Goal: Task Accomplishment & Management: Use online tool/utility

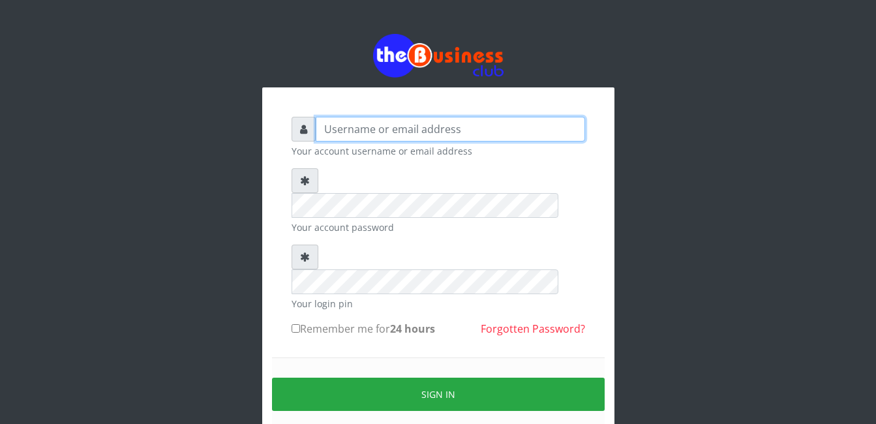
type input "adejimifunmilola829@gmail.com"
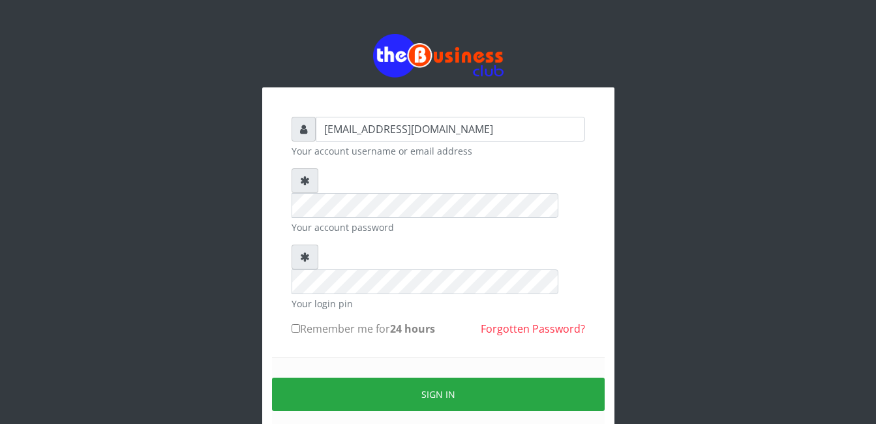
click at [300, 321] on label "Remember me for 24 hours" at bounding box center [363, 329] width 143 height 16
click at [300, 324] on input "Remember me for 24 hours" at bounding box center [296, 328] width 8 height 8
checkbox input "true"
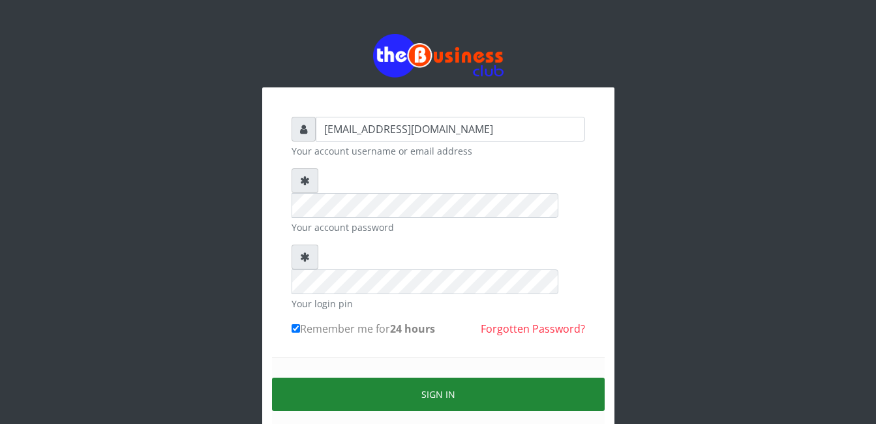
click at [427, 378] on button "Sign in" at bounding box center [438, 394] width 333 height 33
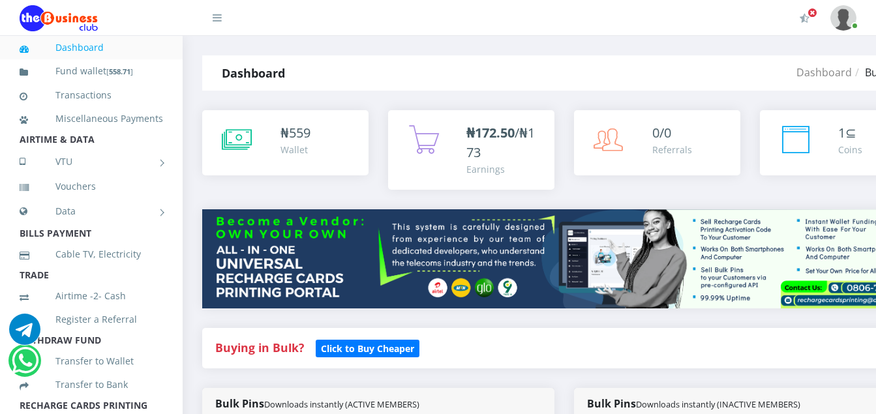
drag, startPoint x: 0, startPoint y: 0, endPoint x: 173, endPoint y: 261, distance: 313.3
click at [173, 261] on aside "Dashboard Fund wallet [ 558.71 ] Transactions Miscellaneous Payments AIRTIME & …" at bounding box center [91, 243] width 183 height 414
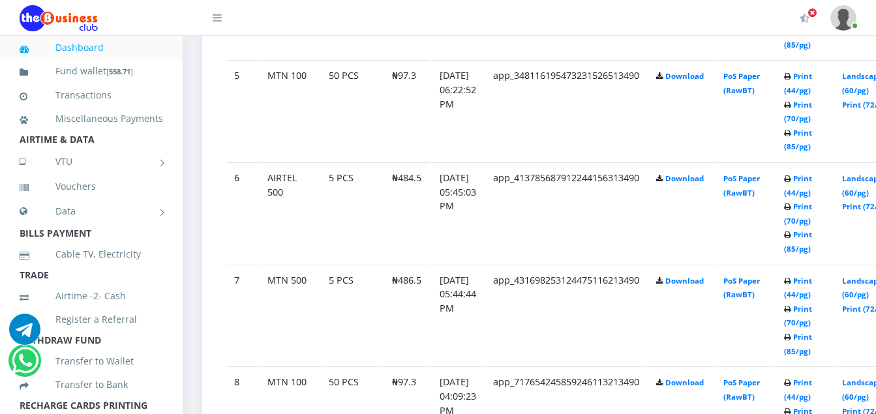
scroll to position [1238, 0]
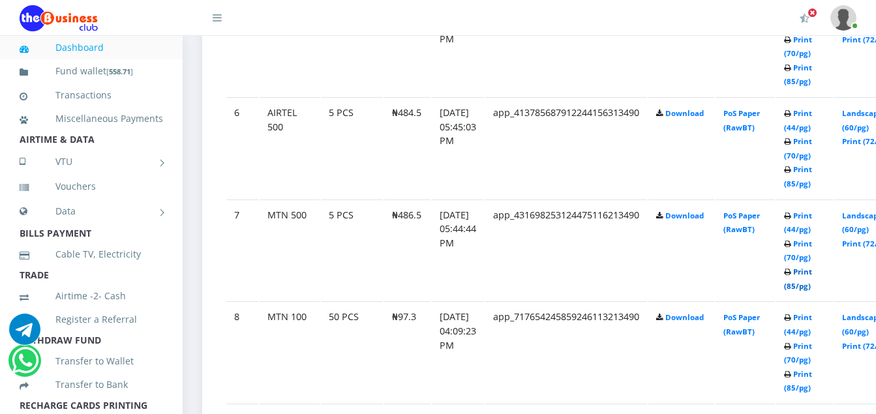
click at [812, 271] on link "Print (85/pg)" at bounding box center [798, 279] width 28 height 24
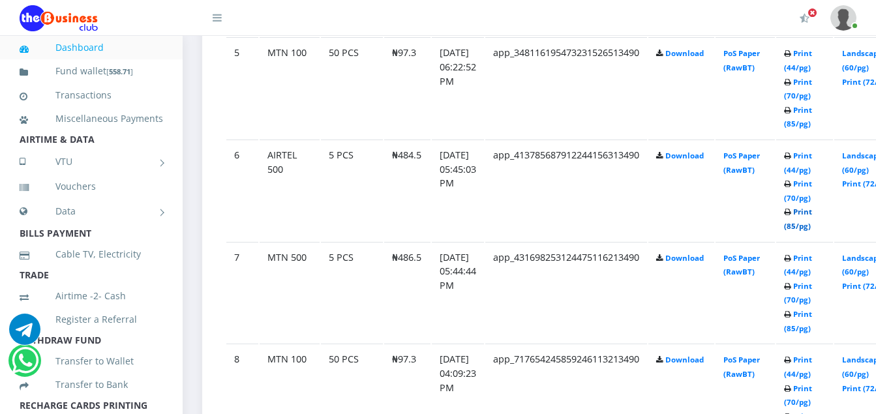
scroll to position [1238, 0]
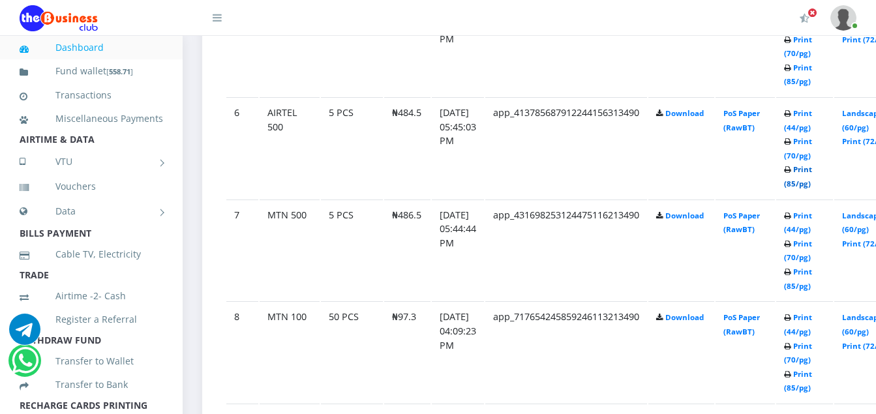
click at [818, 211] on td "Print (44/pg) Print (70/pg) Print (85/pg)" at bounding box center [804, 250] width 57 height 101
click at [812, 167] on link "Print (85/pg)" at bounding box center [798, 176] width 28 height 24
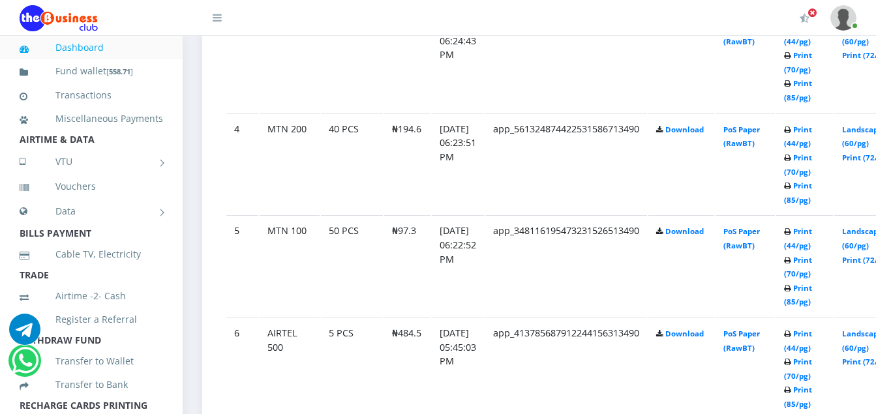
scroll to position [1003, 0]
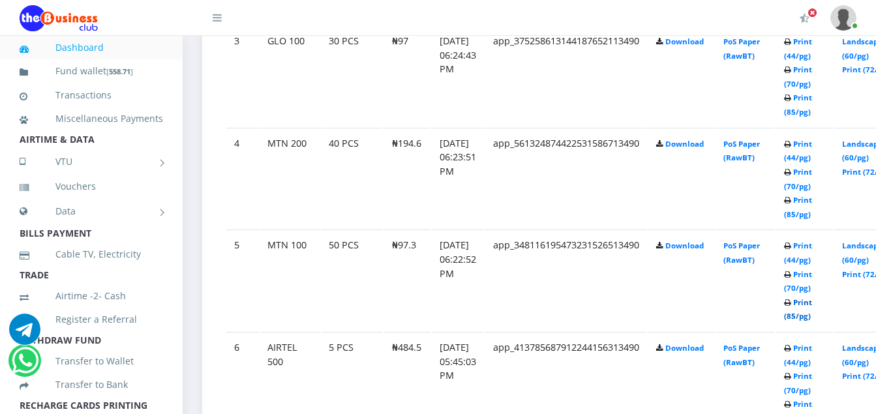
click at [812, 305] on link "Print (85/pg)" at bounding box center [798, 309] width 28 height 24
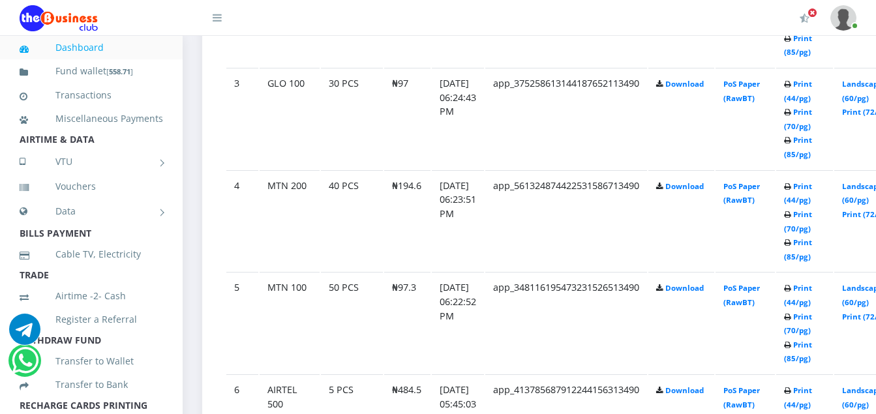
scroll to position [1003, 0]
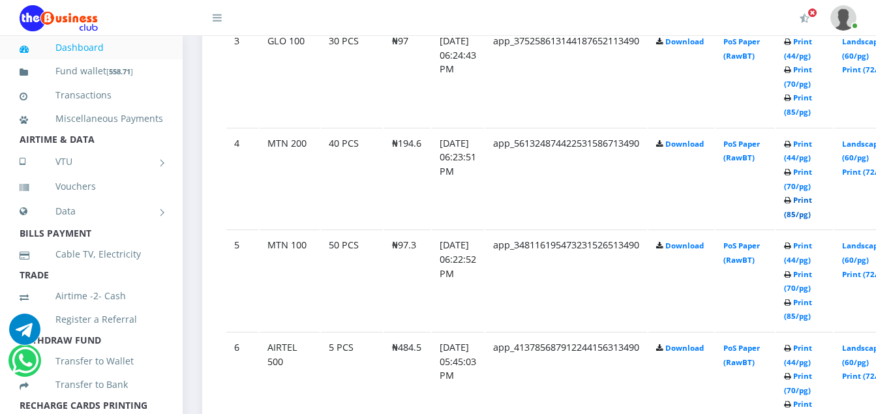
click at [812, 197] on link "Print (85/pg)" at bounding box center [798, 207] width 28 height 24
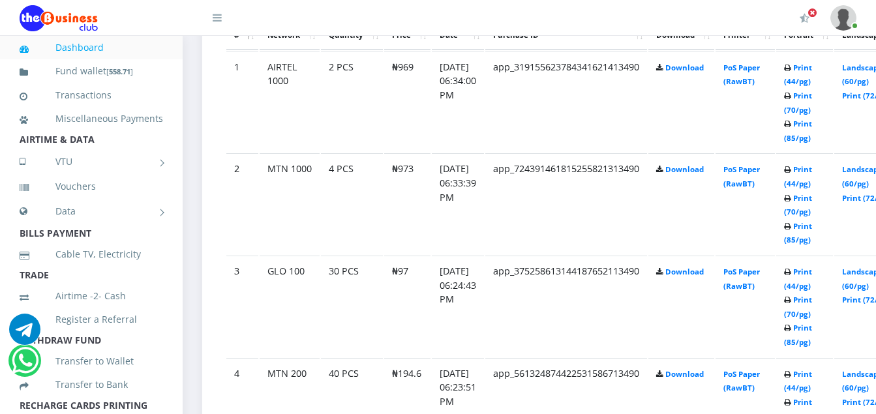
scroll to position [768, 0]
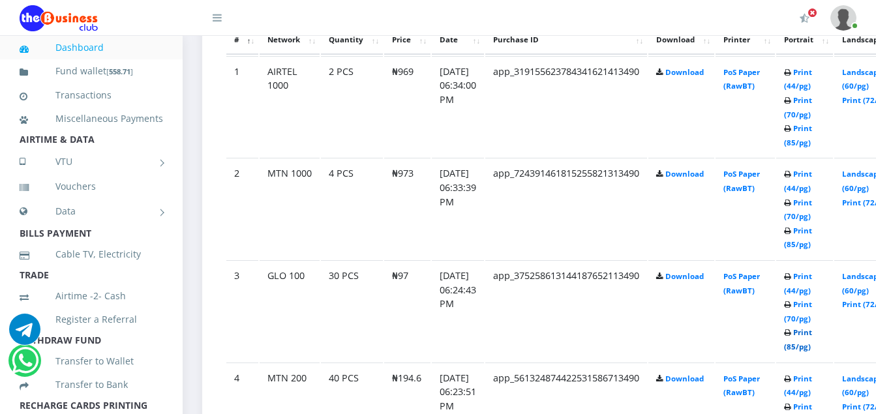
click at [812, 334] on link "Print (85/pg)" at bounding box center [798, 339] width 28 height 24
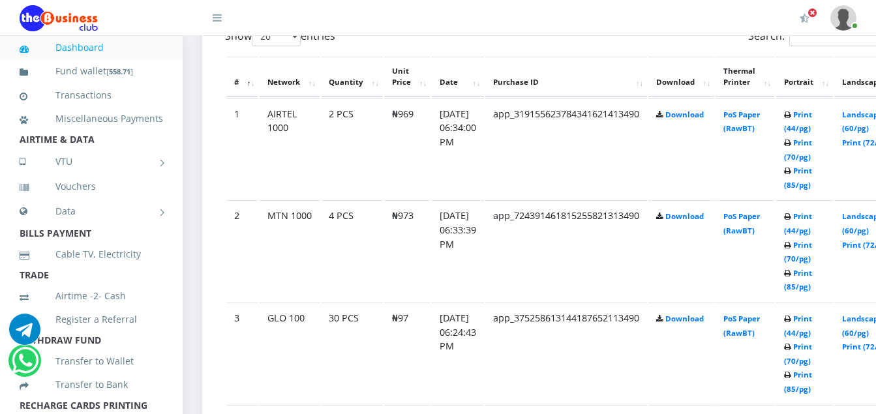
scroll to position [768, 0]
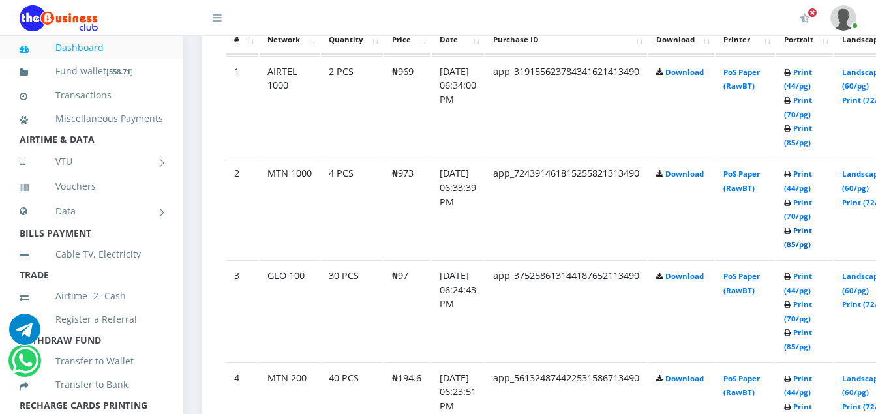
click at [812, 232] on link "Print (85/pg)" at bounding box center [798, 238] width 28 height 24
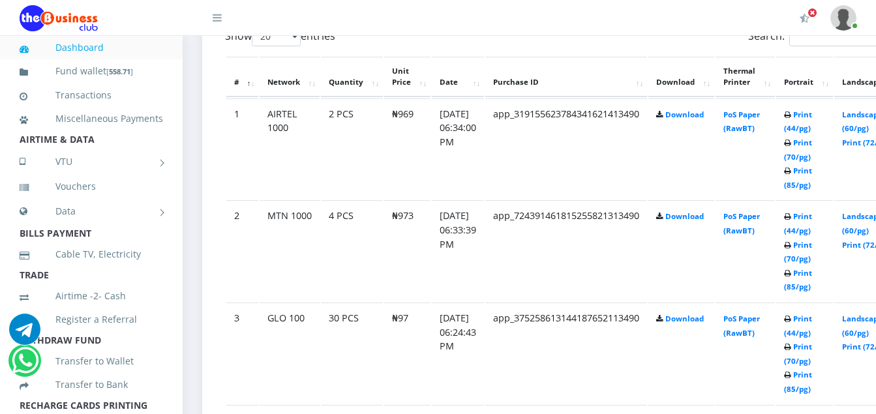
scroll to position [768, 0]
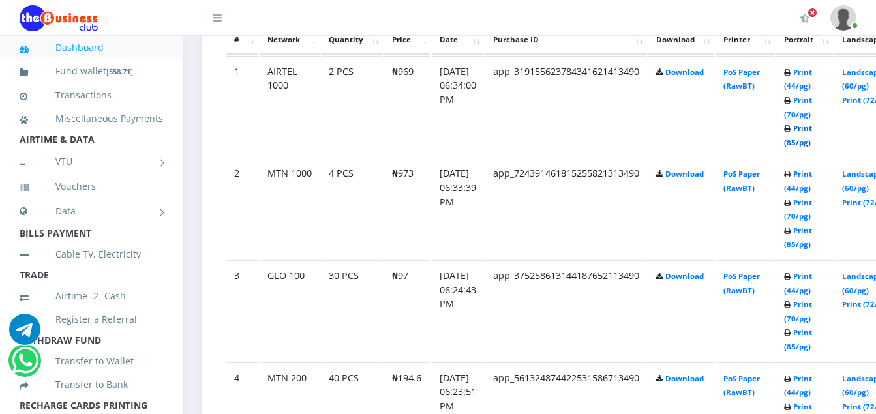
click at [812, 128] on link "Print (85/pg)" at bounding box center [798, 135] width 28 height 24
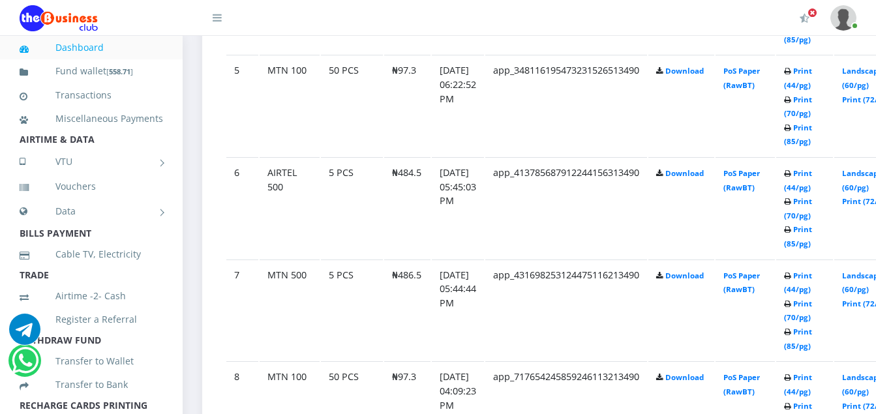
scroll to position [1186, 0]
